Goal: Information Seeking & Learning: Learn about a topic

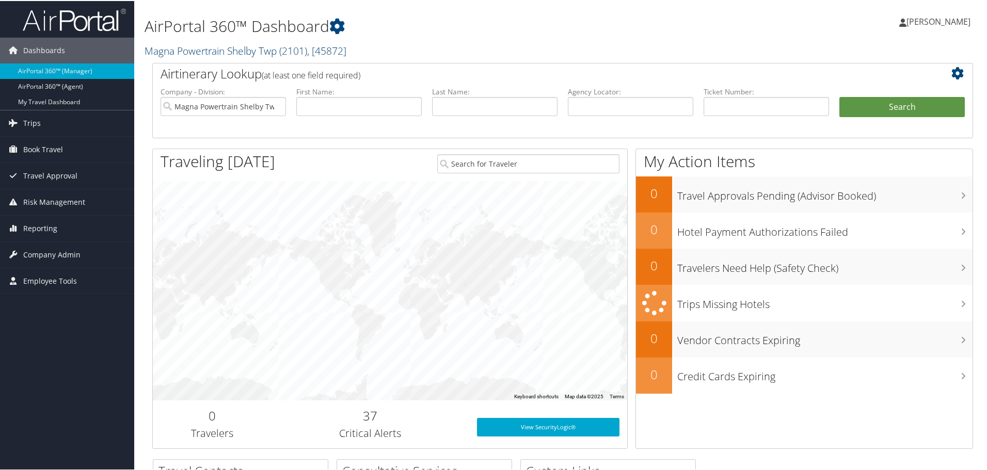
click at [190, 48] on link "Magna Powertrain Shelby Twp ( 2101 ) , [ 45872 ]" at bounding box center [246, 50] width 202 height 14
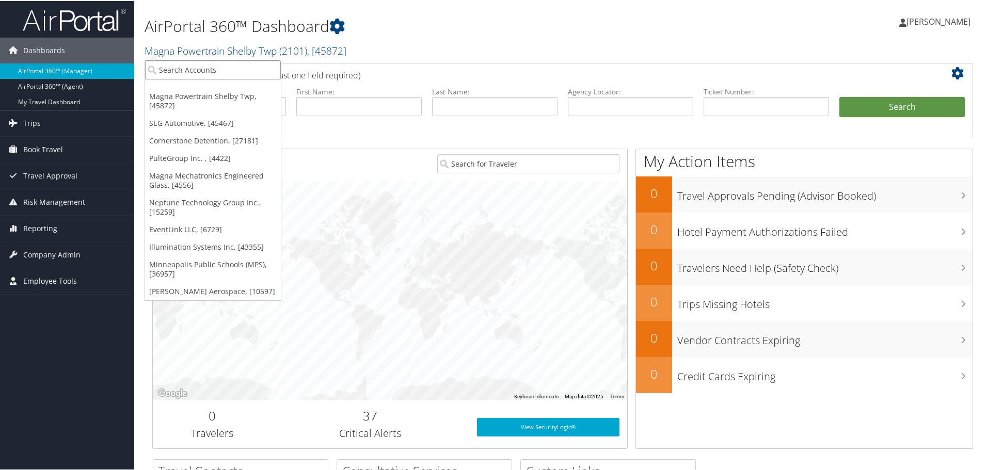
click at [198, 69] on input "search" at bounding box center [213, 68] width 136 height 19
type input "nielsen"
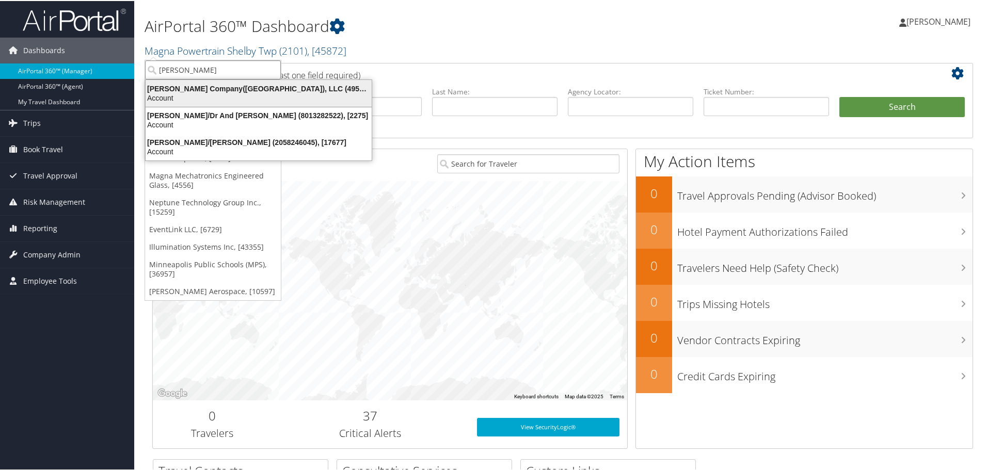
click at [202, 89] on div "Nielsen Company(US), LLC (4954), [44802]" at bounding box center [258, 87] width 239 height 9
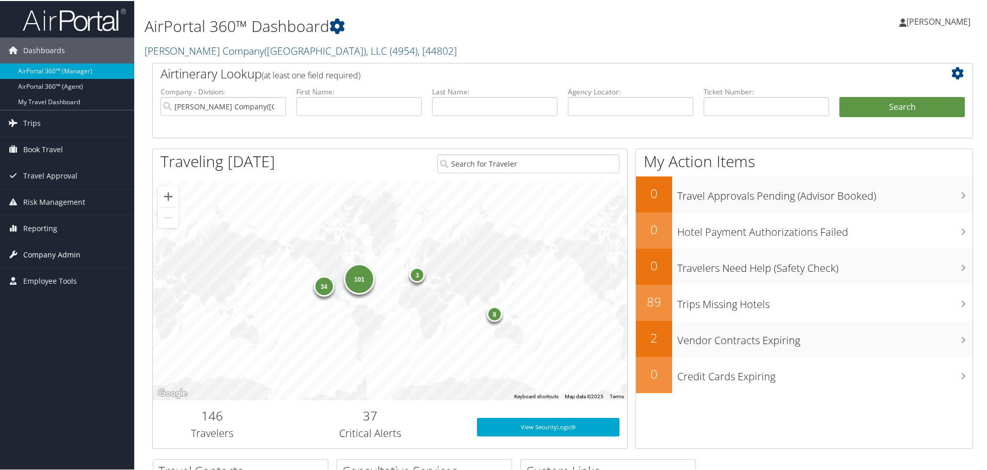
click at [45, 253] on span "Company Admin" at bounding box center [51, 254] width 57 height 26
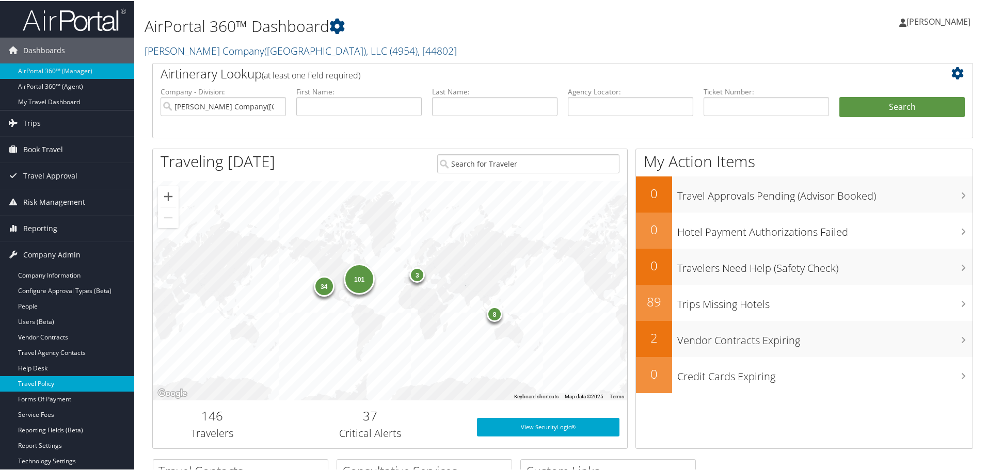
click at [55, 381] on link "Travel Policy" at bounding box center [67, 382] width 134 height 15
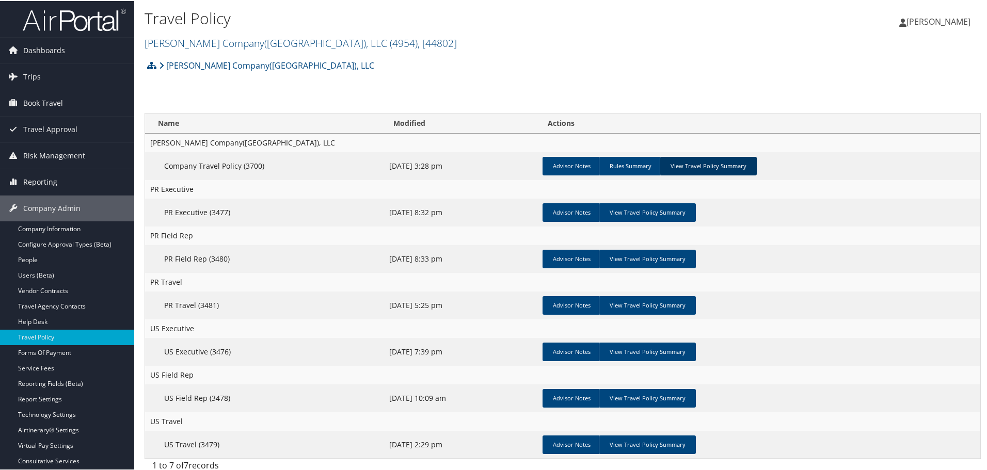
click at [688, 163] on link "View Travel Policy Summary" at bounding box center [708, 165] width 97 height 19
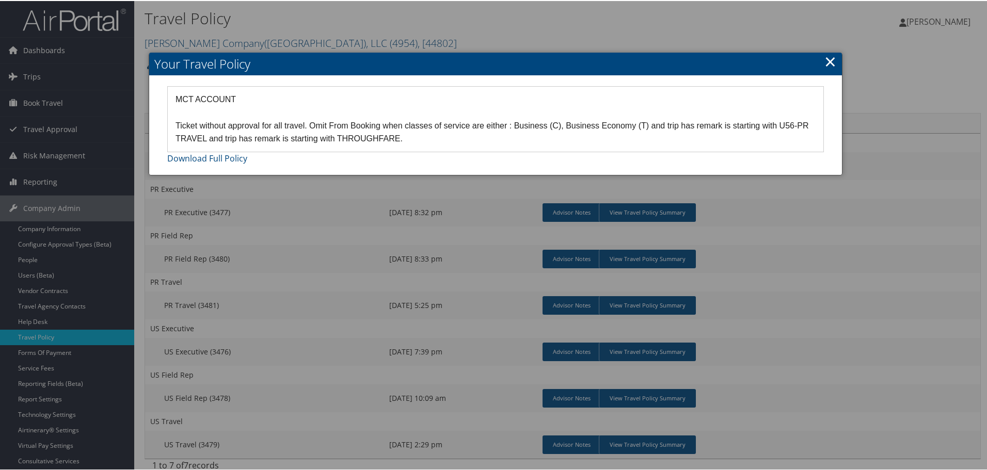
click at [818, 231] on div at bounding box center [495, 235] width 991 height 470
click at [828, 62] on link "×" at bounding box center [831, 60] width 12 height 21
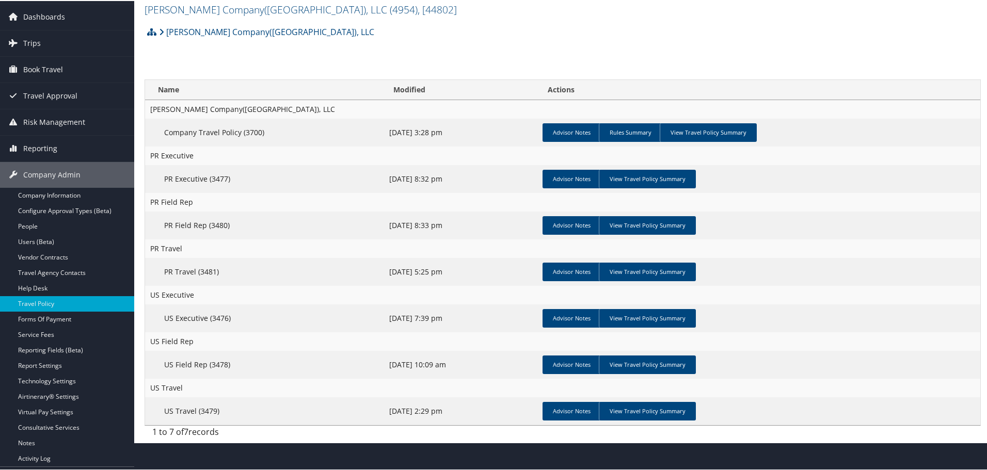
scroll to position [52, 0]
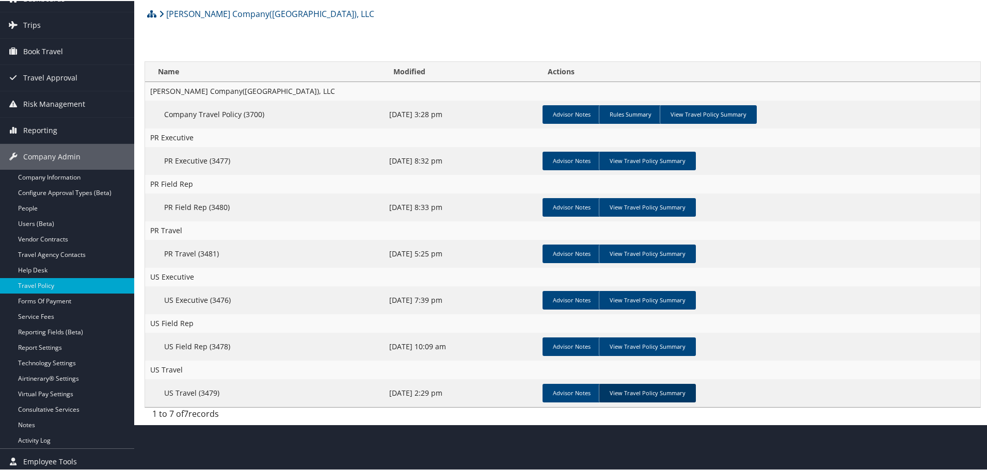
click at [630, 395] on link "View Travel Policy Summary" at bounding box center [647, 392] width 97 height 19
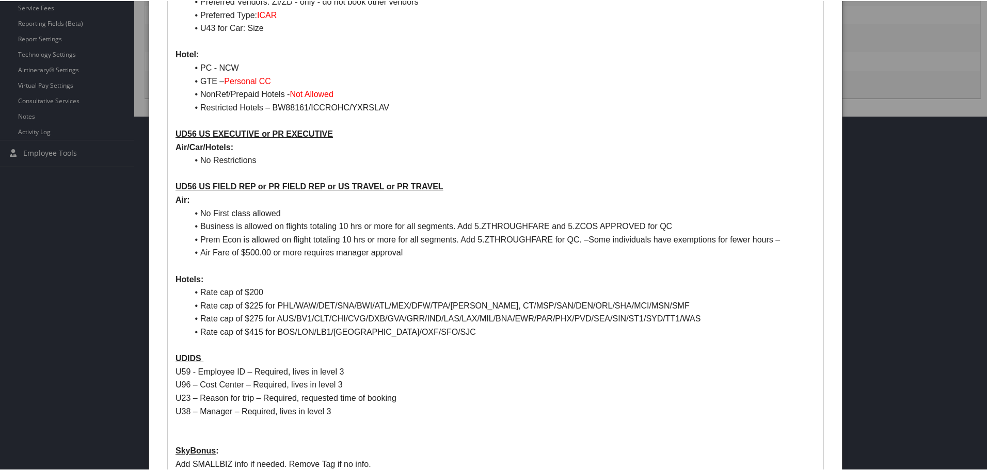
scroll to position [361, 0]
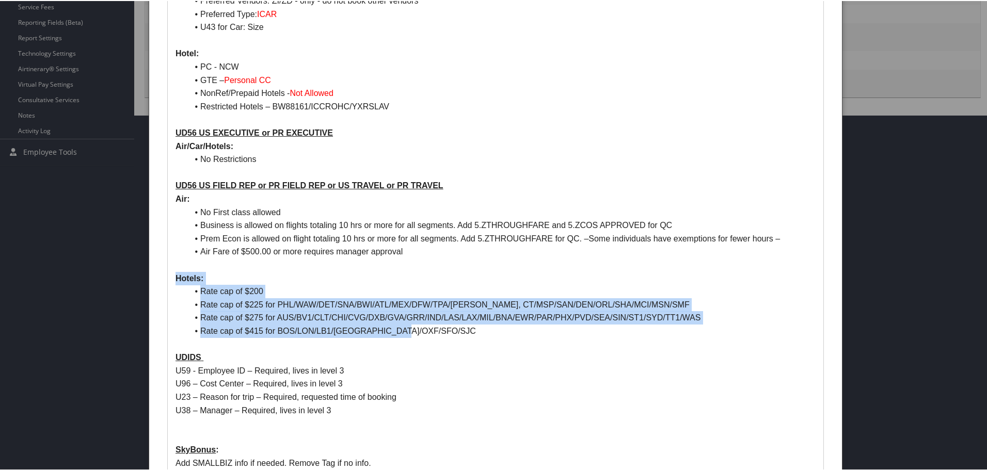
drag, startPoint x: 177, startPoint y: 276, endPoint x: 430, endPoint y: 334, distance: 259.4
click at [430, 334] on div "[PERSON_NAME] COMPANY CA0000004954 – MCT Non-Profiled : Booked by admin and the…" at bounding box center [496, 212] width 656 height 872
